Goal: Information Seeking & Learning: Learn about a topic

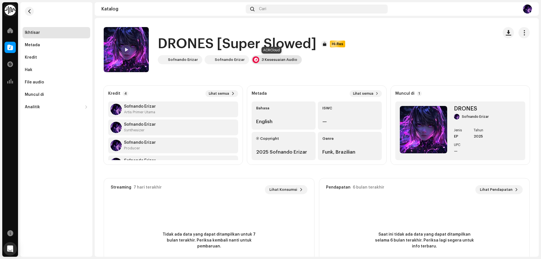
click at [283, 59] on div "3 Kesesuaian Audio" at bounding box center [279, 59] width 36 height 5
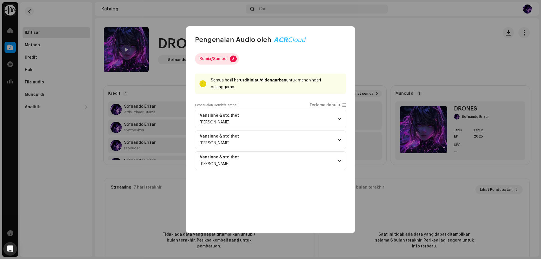
click at [226, 57] on div "Remix/Sampel" at bounding box center [213, 58] width 28 height 11
click at [228, 57] on p-tab "Remix/Sampel 3" at bounding box center [217, 58] width 44 height 11
click at [233, 57] on p-badge "3" at bounding box center [233, 58] width 7 height 7
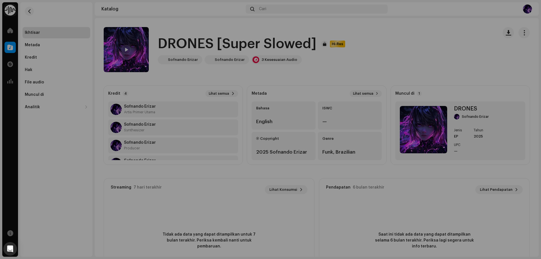
click at [400, 49] on div "Pengenalan Audio oleh Remix/Sampel 3 Semua hasil harus ditinjau/didengarkan unt…" at bounding box center [270, 129] width 541 height 259
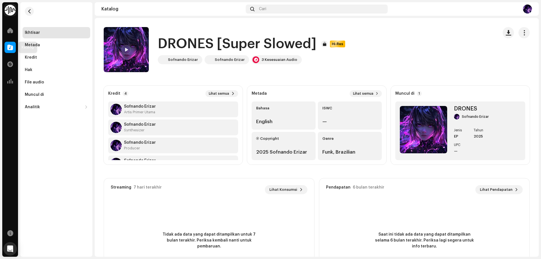
click at [12, 48] on span at bounding box center [10, 47] width 6 height 5
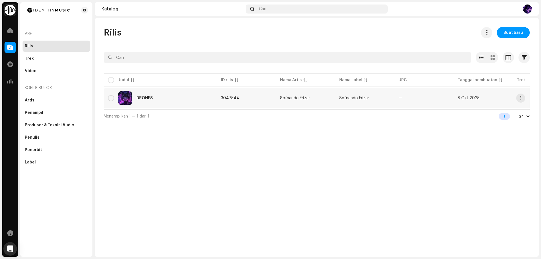
click at [298, 95] on td "Sofnando Erizar" at bounding box center [304, 98] width 59 height 20
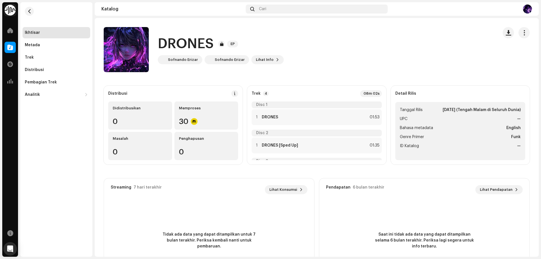
click at [299, 66] on div "DRONES EP Sofnando Erizar Sofnando Erizar Lihat Info" at bounding box center [299, 49] width 390 height 45
